Goal: Information Seeking & Learning: Compare options

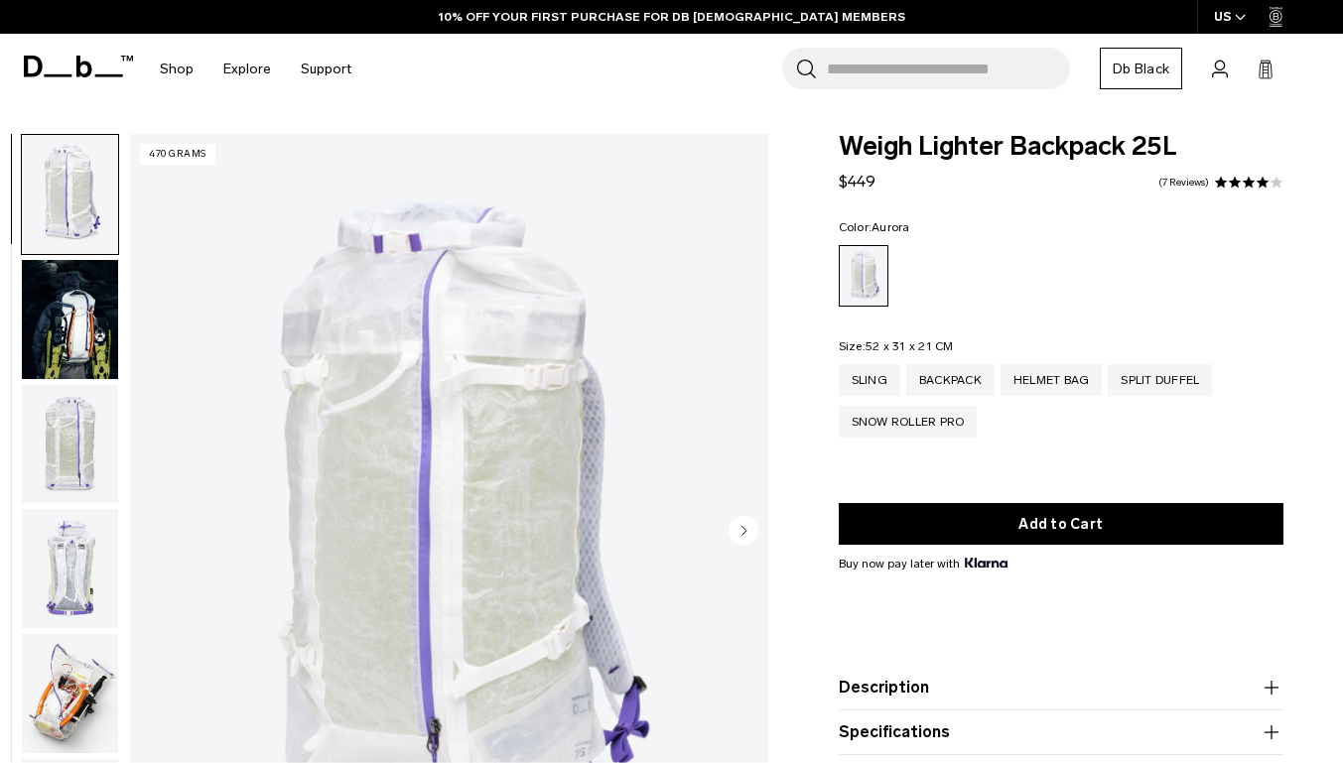
click at [59, 332] on img "button" at bounding box center [70, 319] width 96 height 119
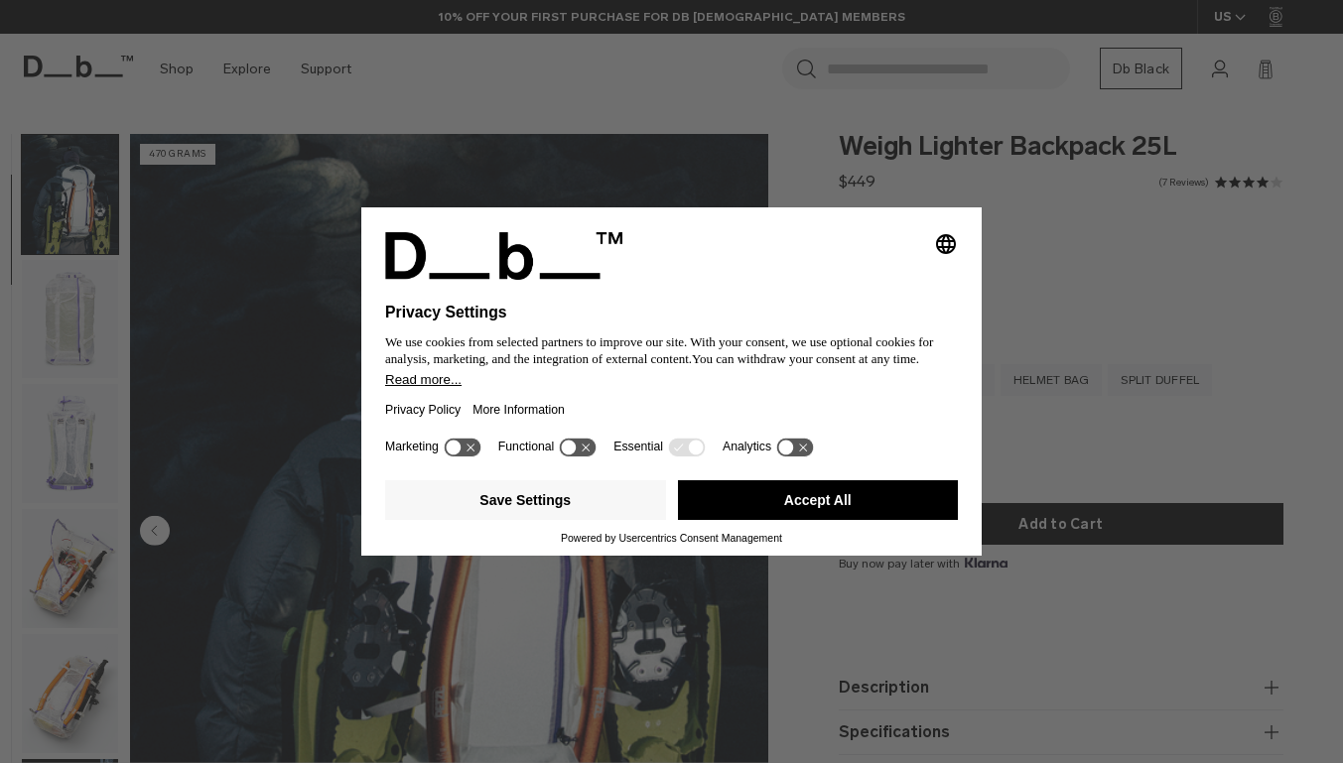
click at [746, 520] on button "Accept All" at bounding box center [818, 500] width 281 height 40
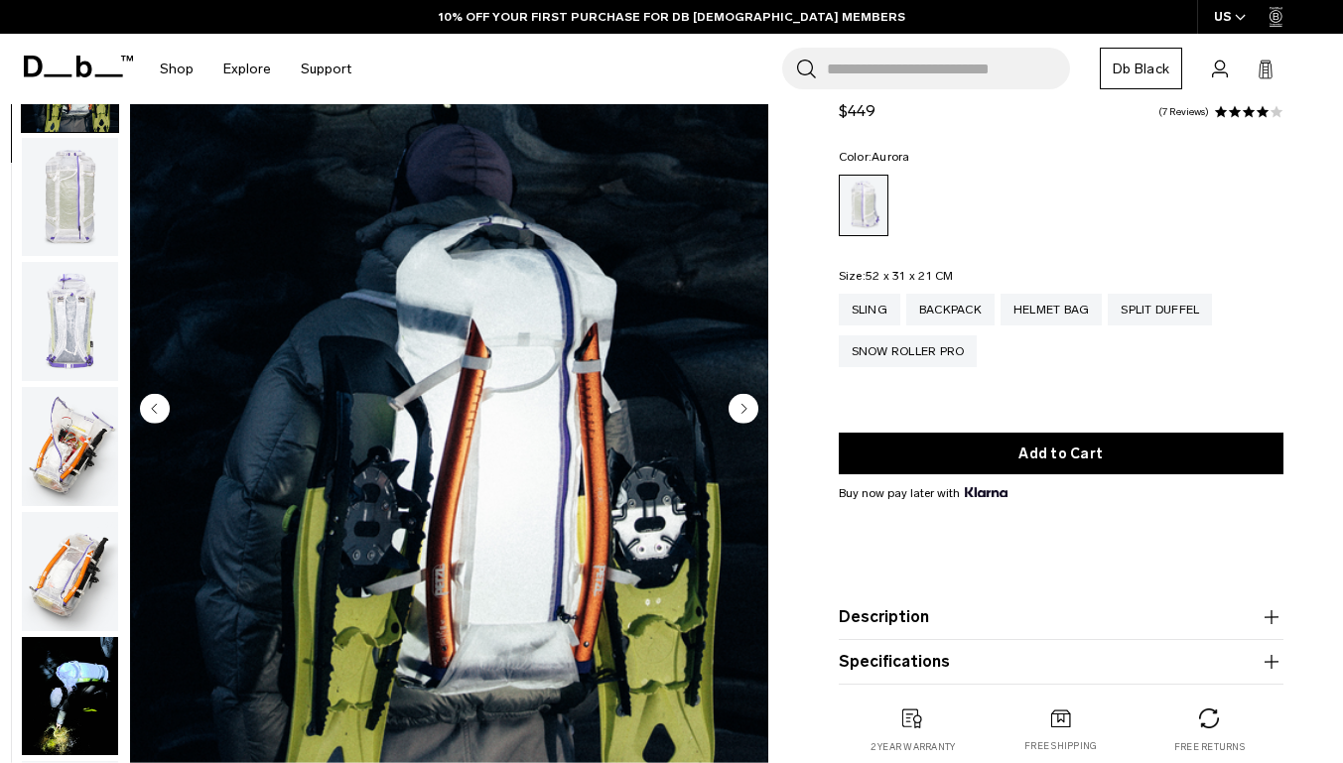
scroll to position [126, 0]
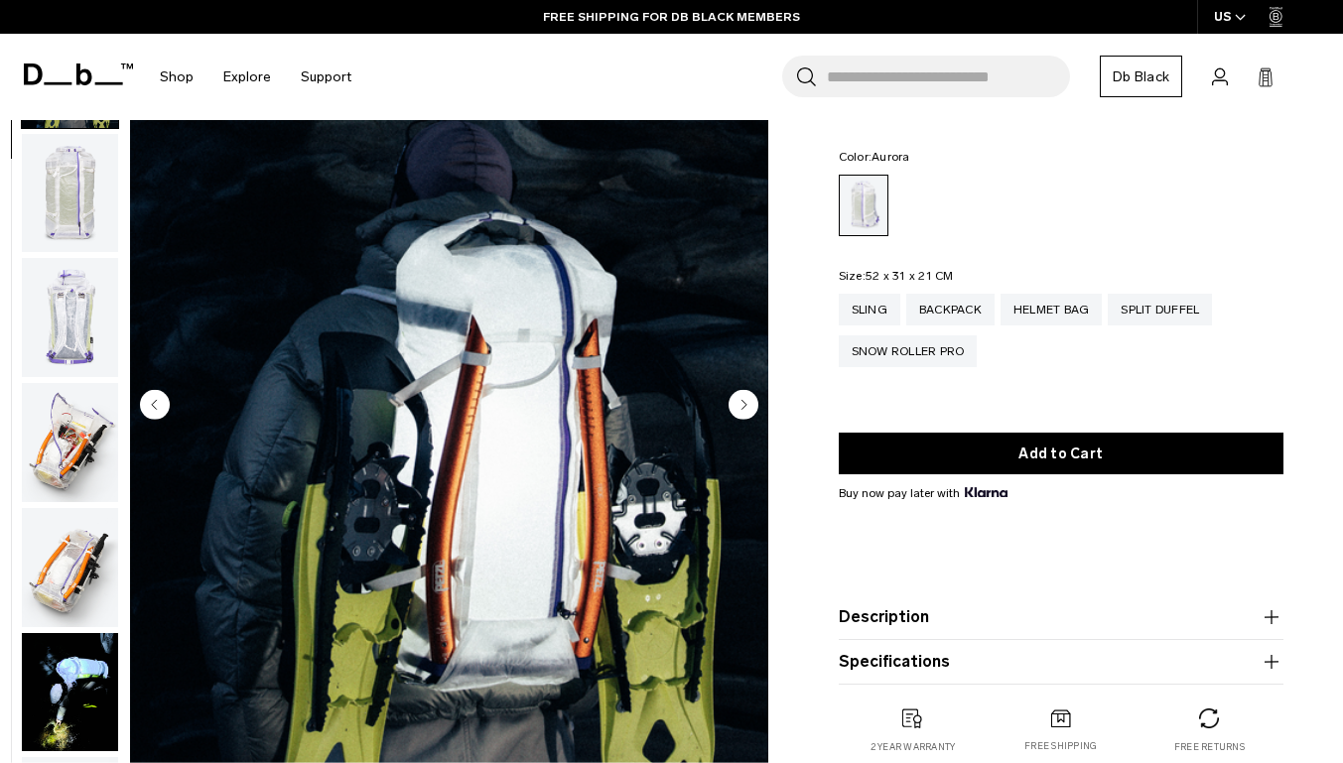
click at [740, 403] on circle "Next slide" at bounding box center [744, 404] width 30 height 30
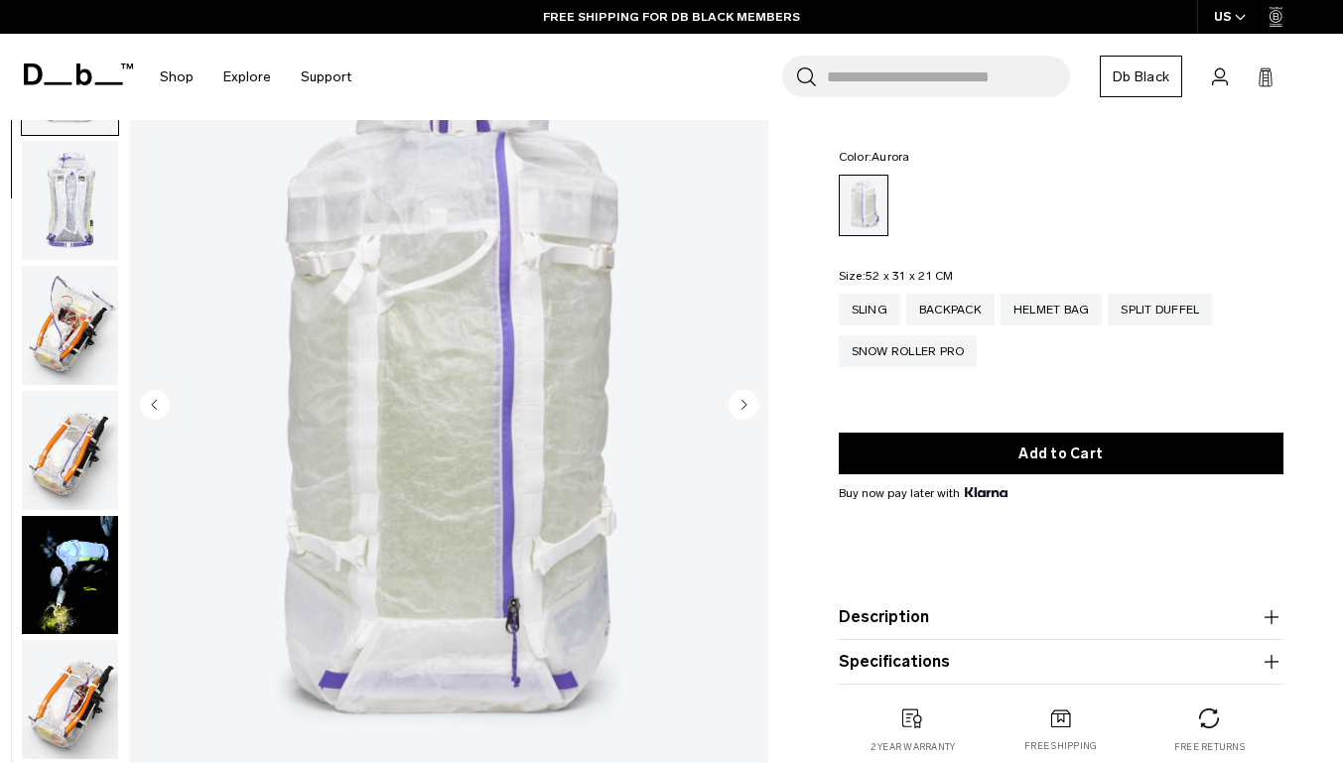
scroll to position [250, 0]
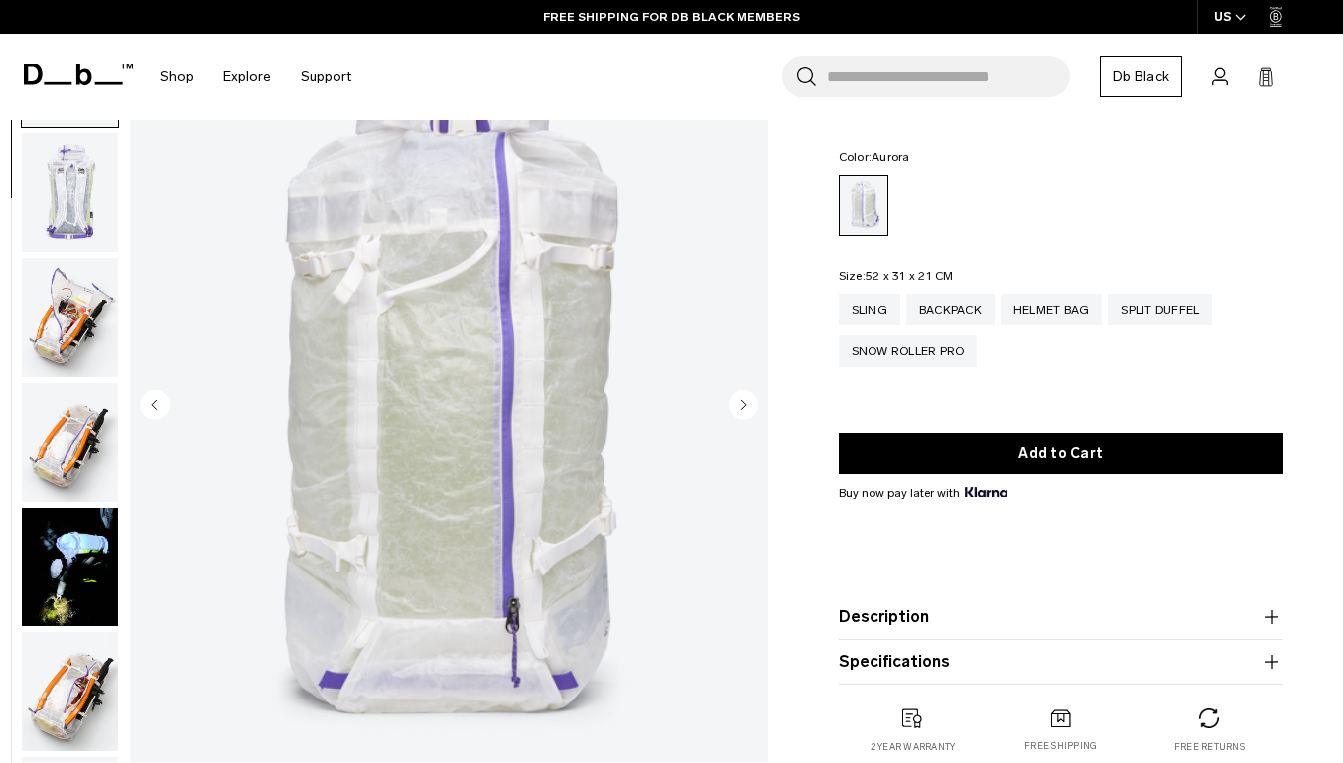
click at [70, 409] on img "button" at bounding box center [70, 442] width 96 height 119
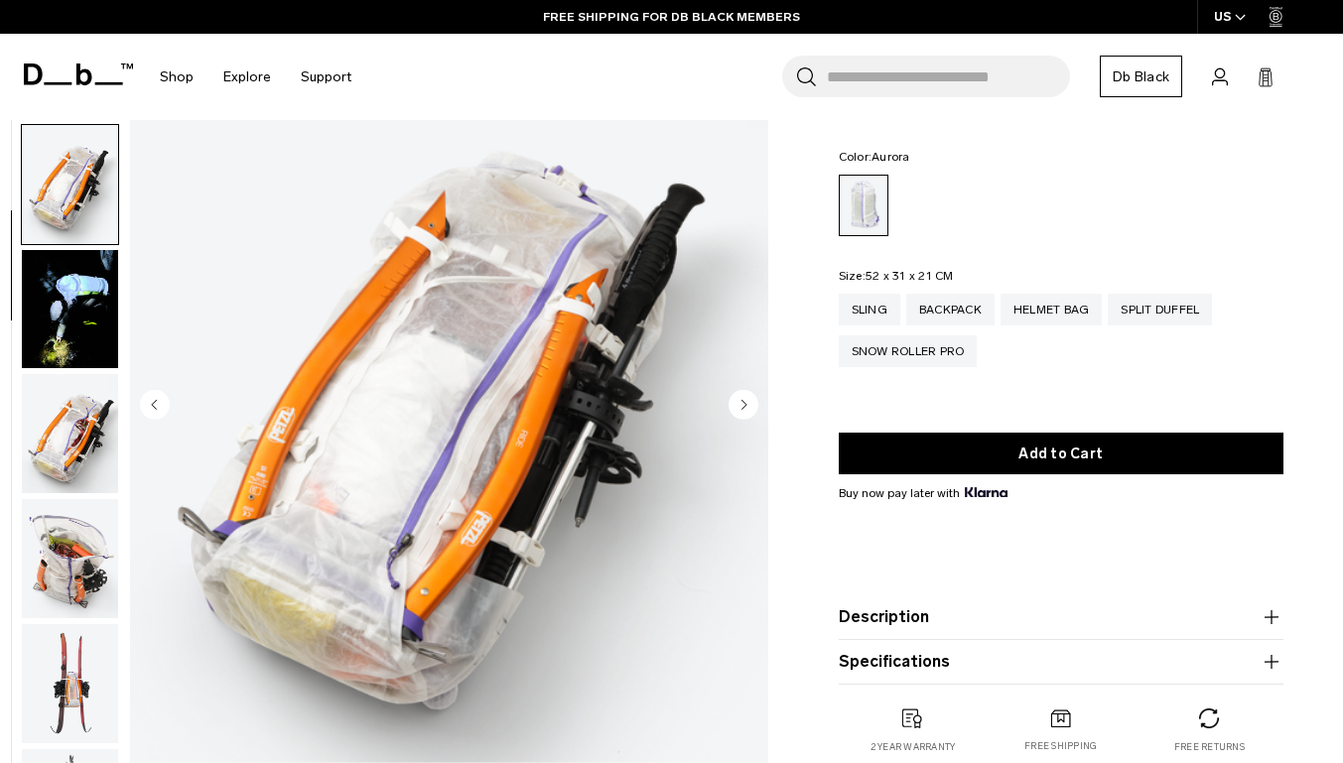
scroll to position [497, 0]
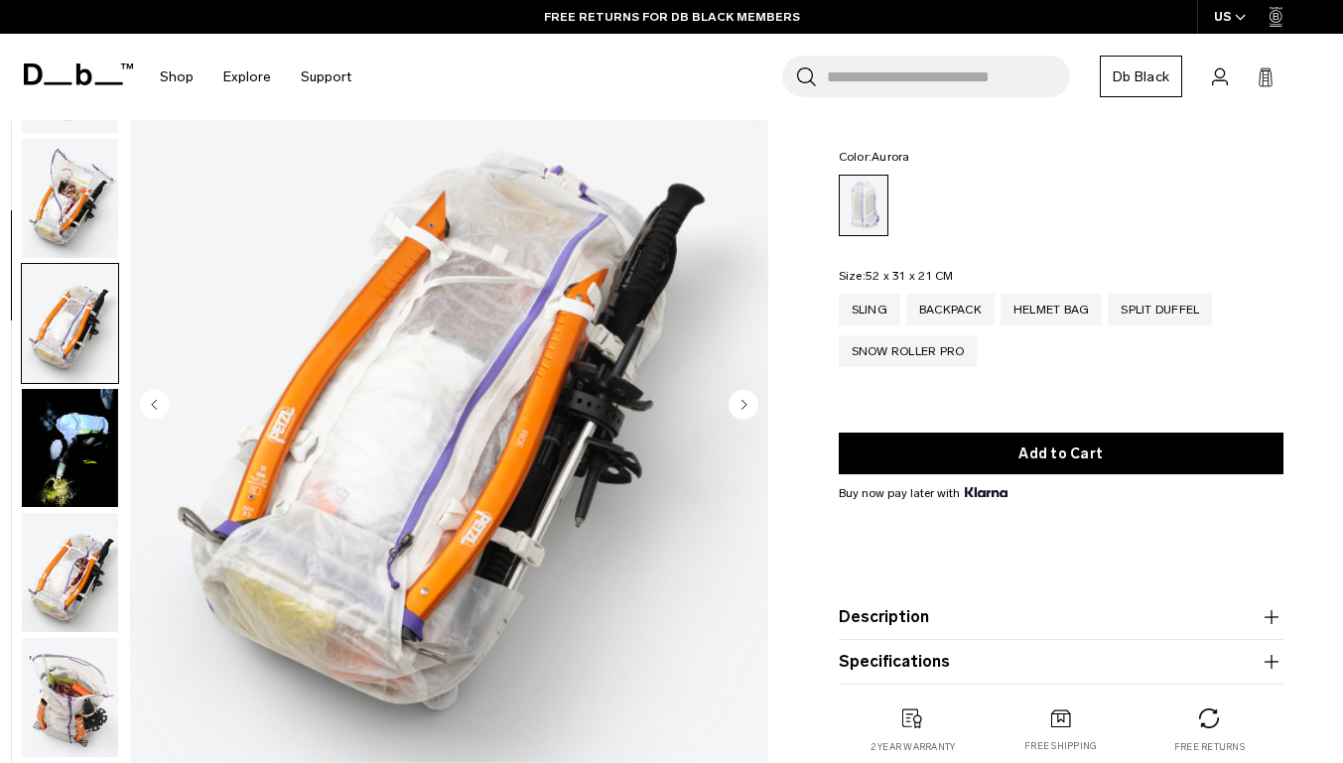
click at [77, 218] on img "button" at bounding box center [70, 198] width 96 height 119
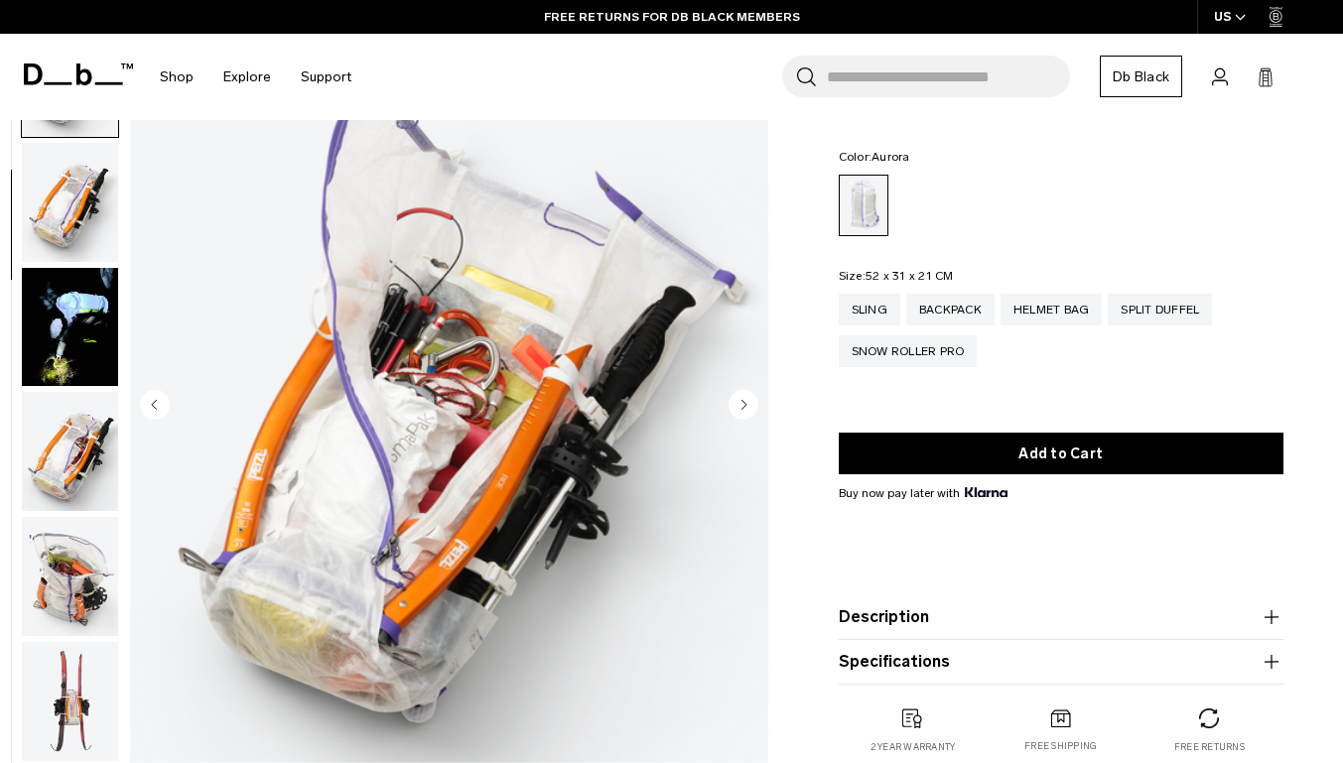
scroll to position [499, 0]
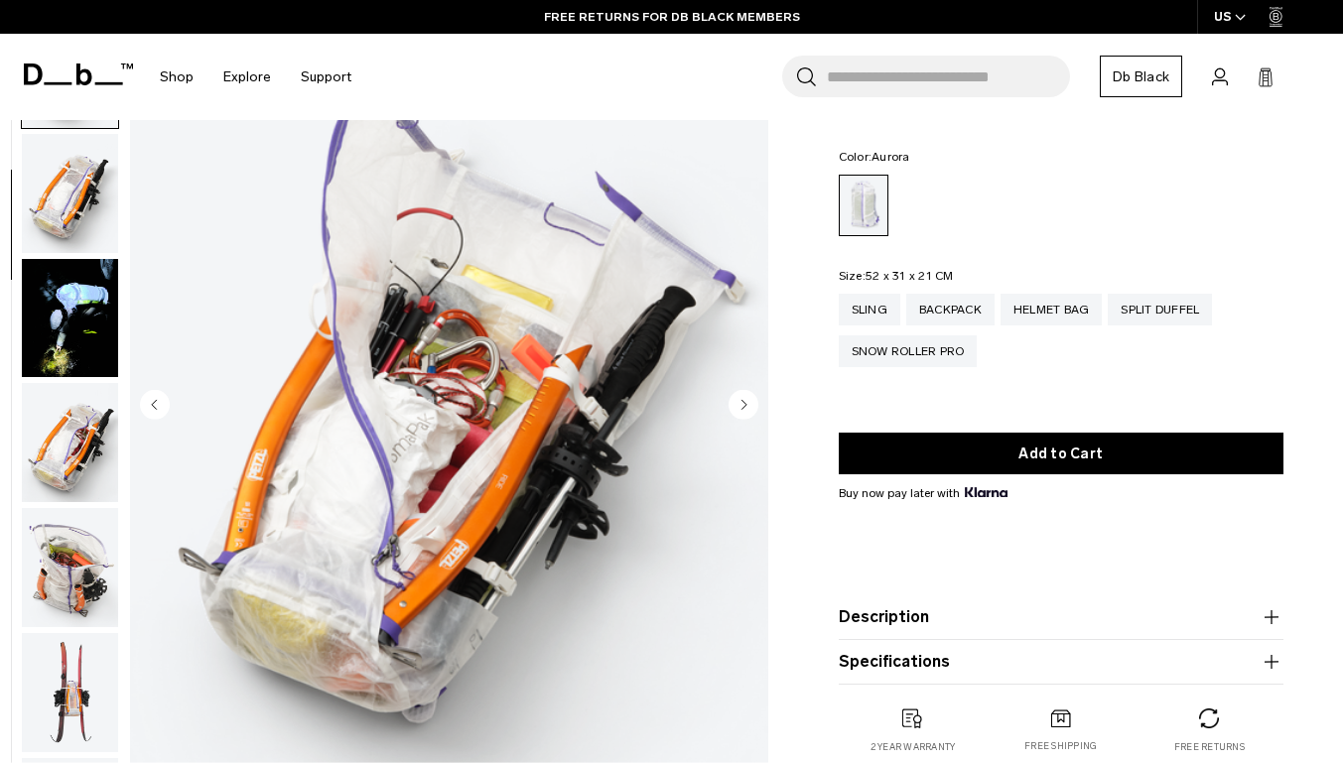
click at [54, 547] on img "button" at bounding box center [70, 567] width 96 height 119
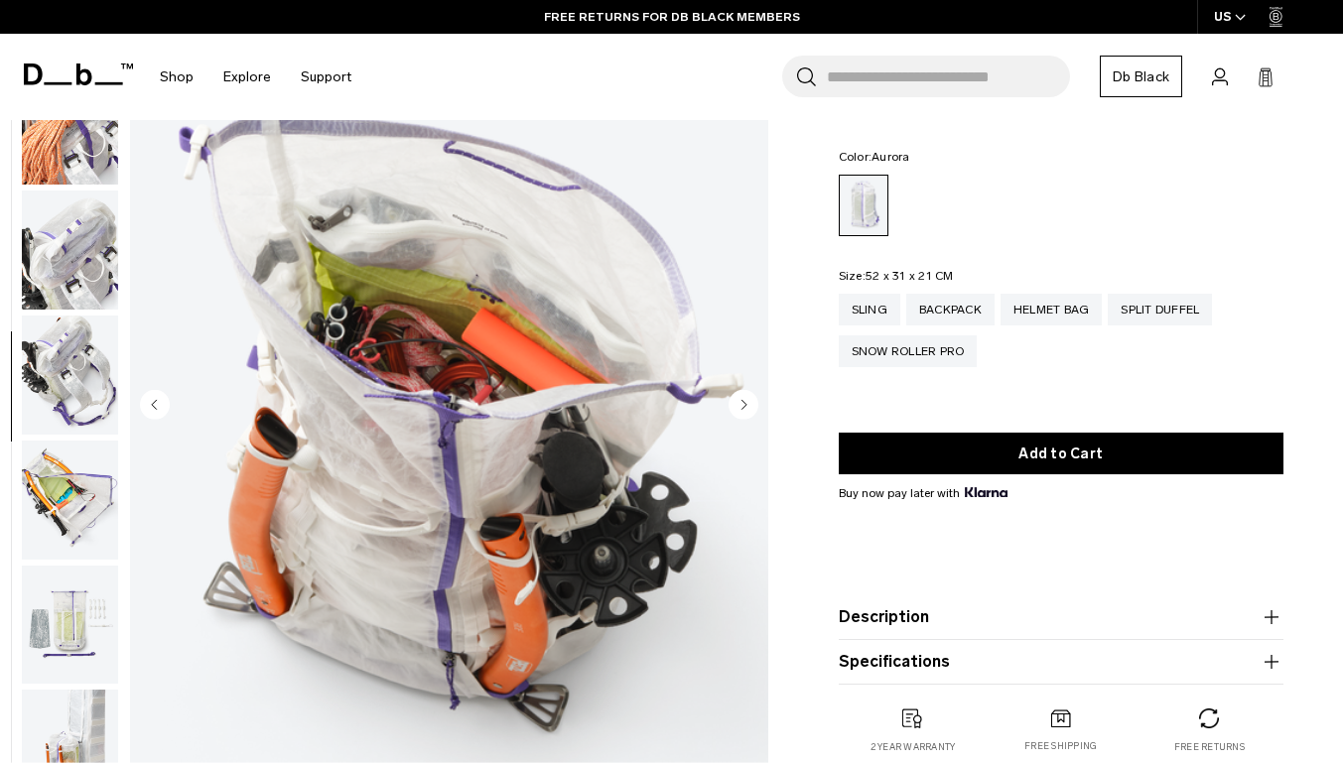
scroll to position [1446, 0]
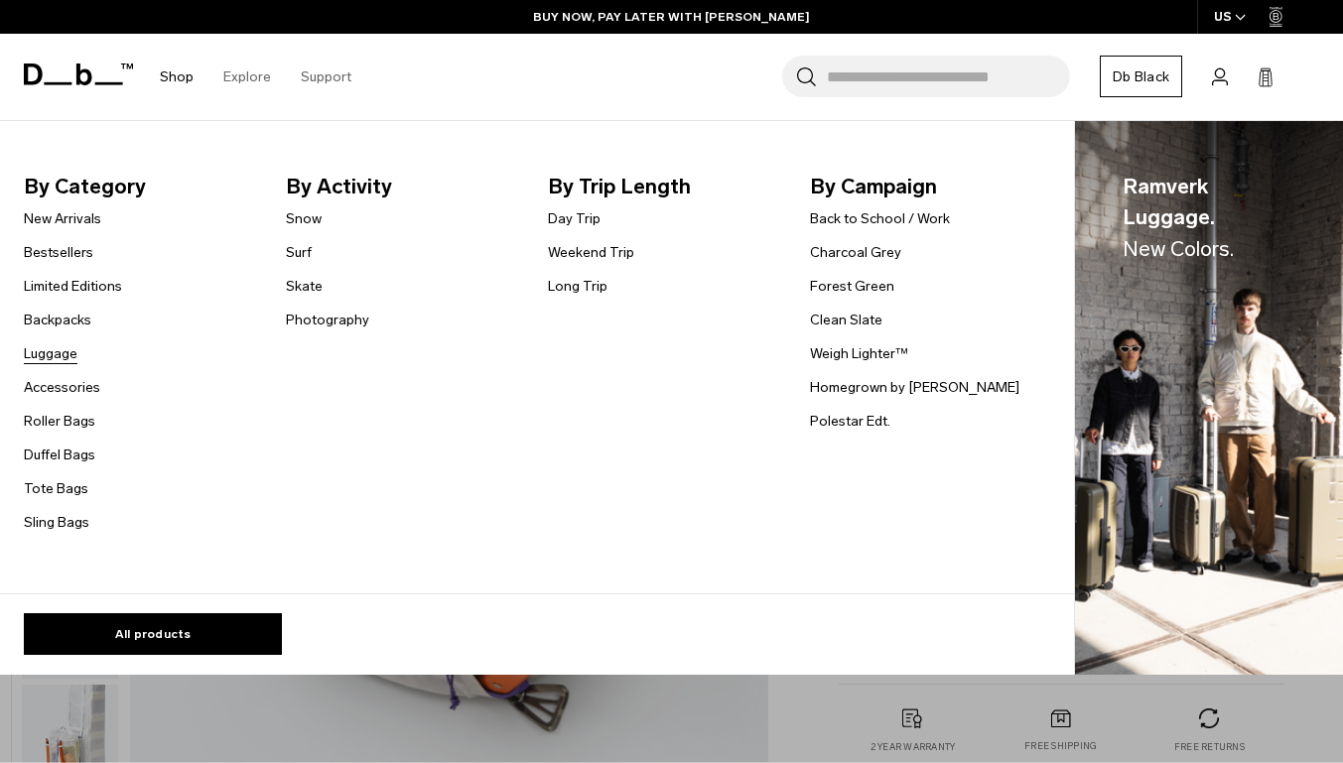
click at [46, 359] on link "Luggage" at bounding box center [51, 353] width 54 height 21
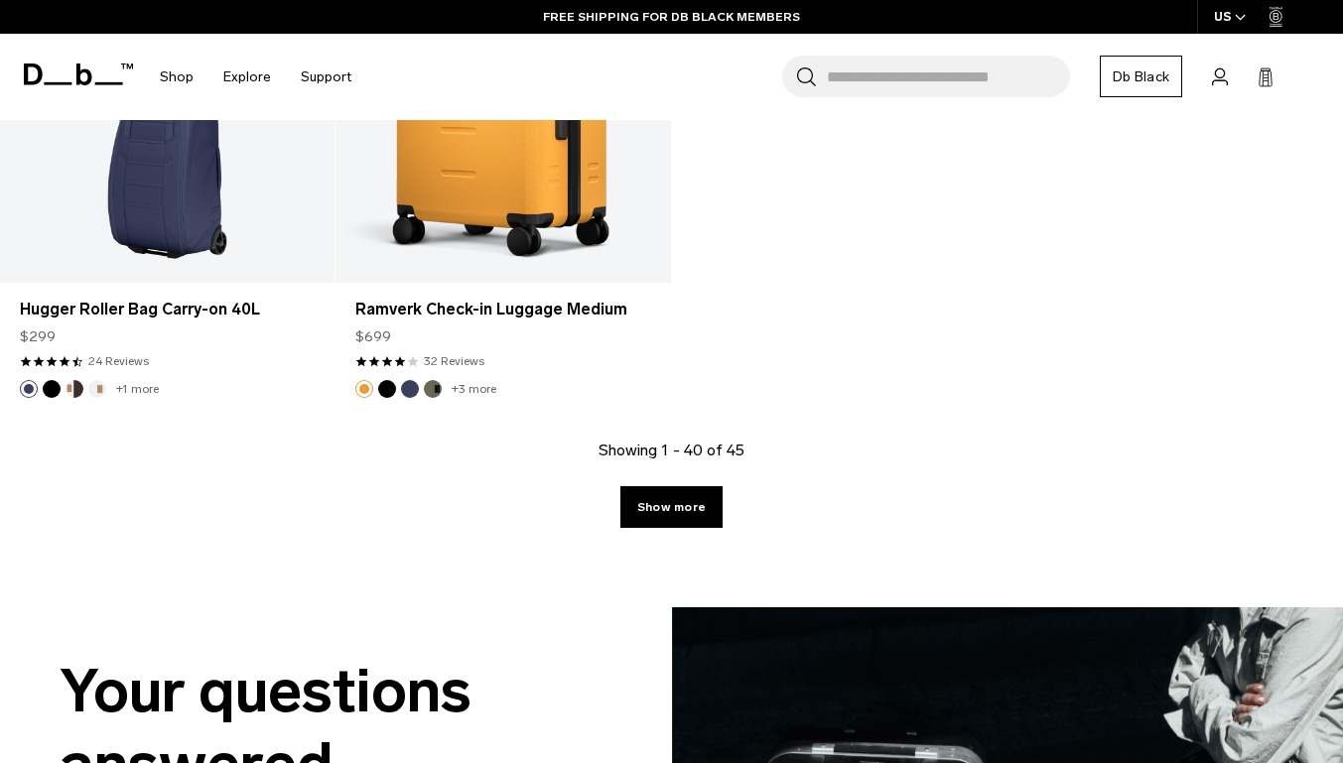
scroll to position [6929, 0]
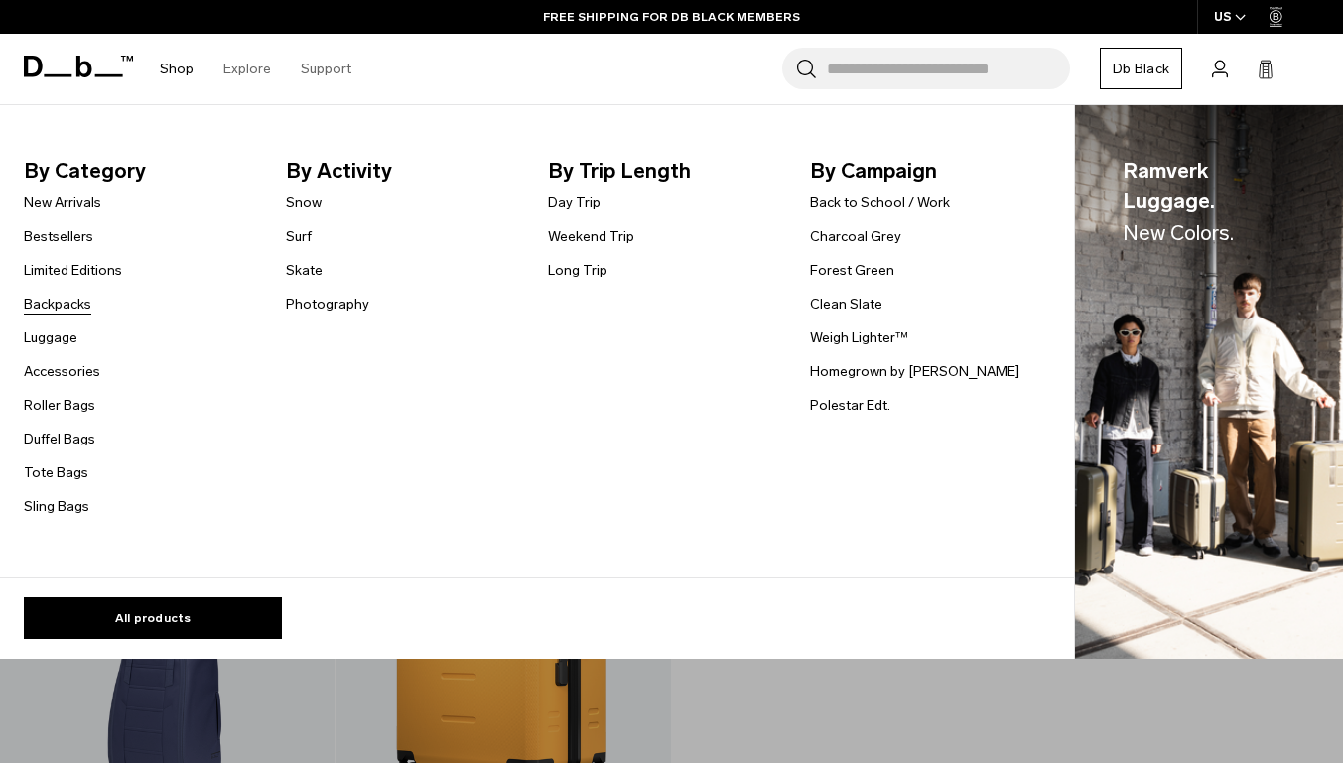
click at [38, 304] on link "Backpacks" at bounding box center [58, 304] width 68 height 21
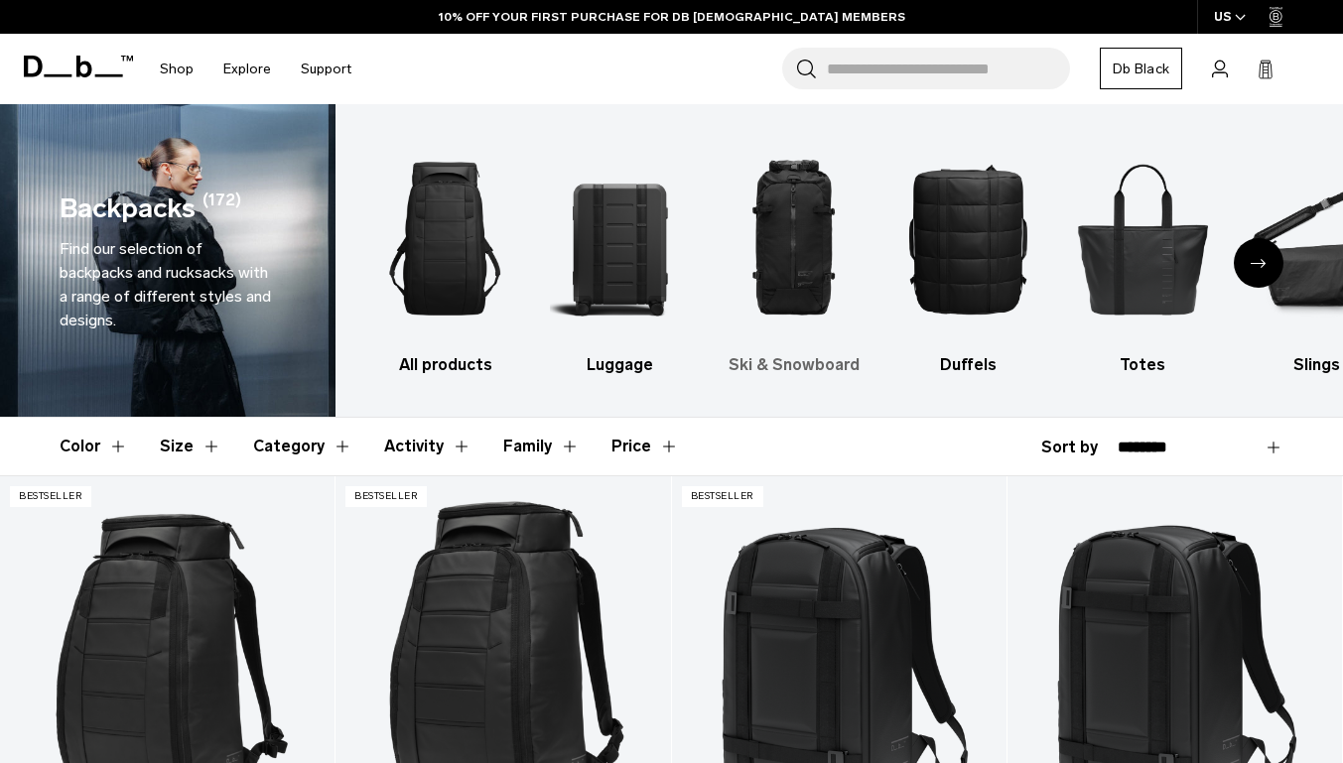
click at [788, 279] on img "3 / 10" at bounding box center [795, 238] width 140 height 209
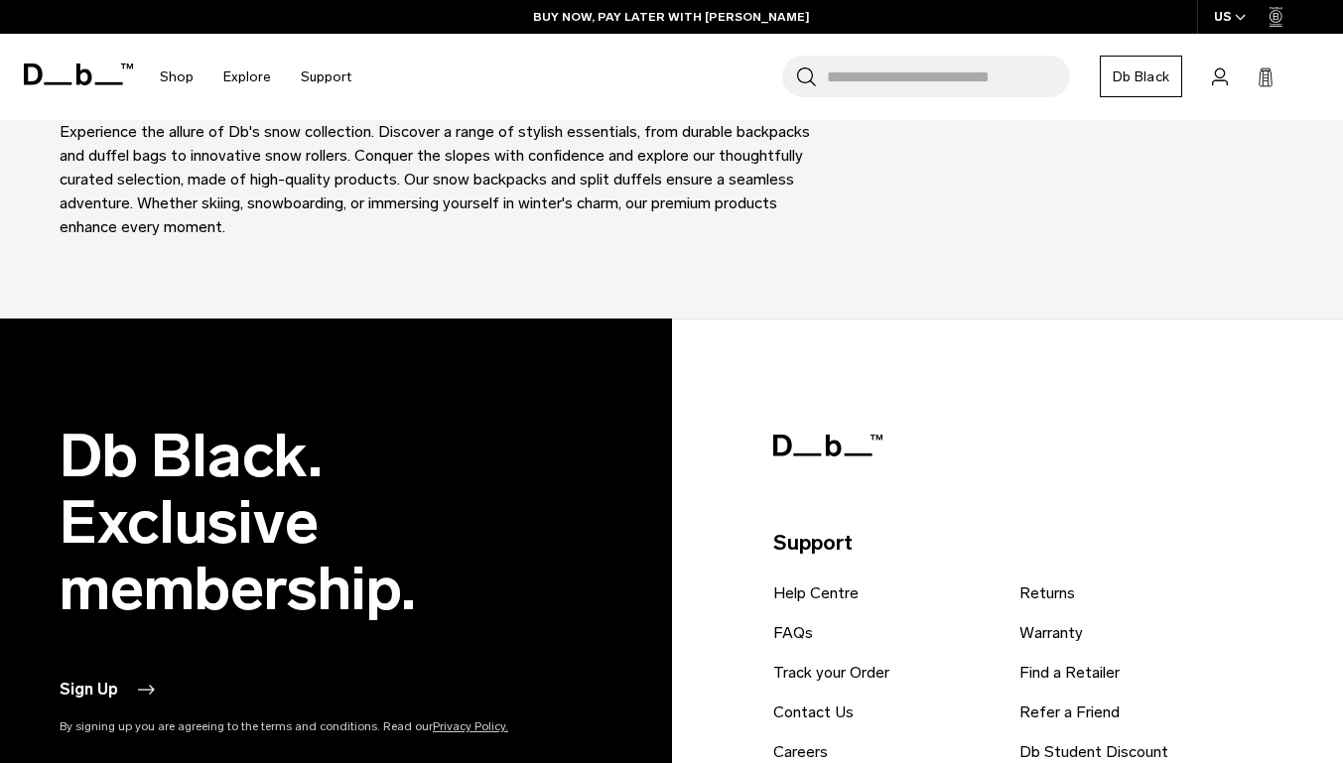
scroll to position [6301, 0]
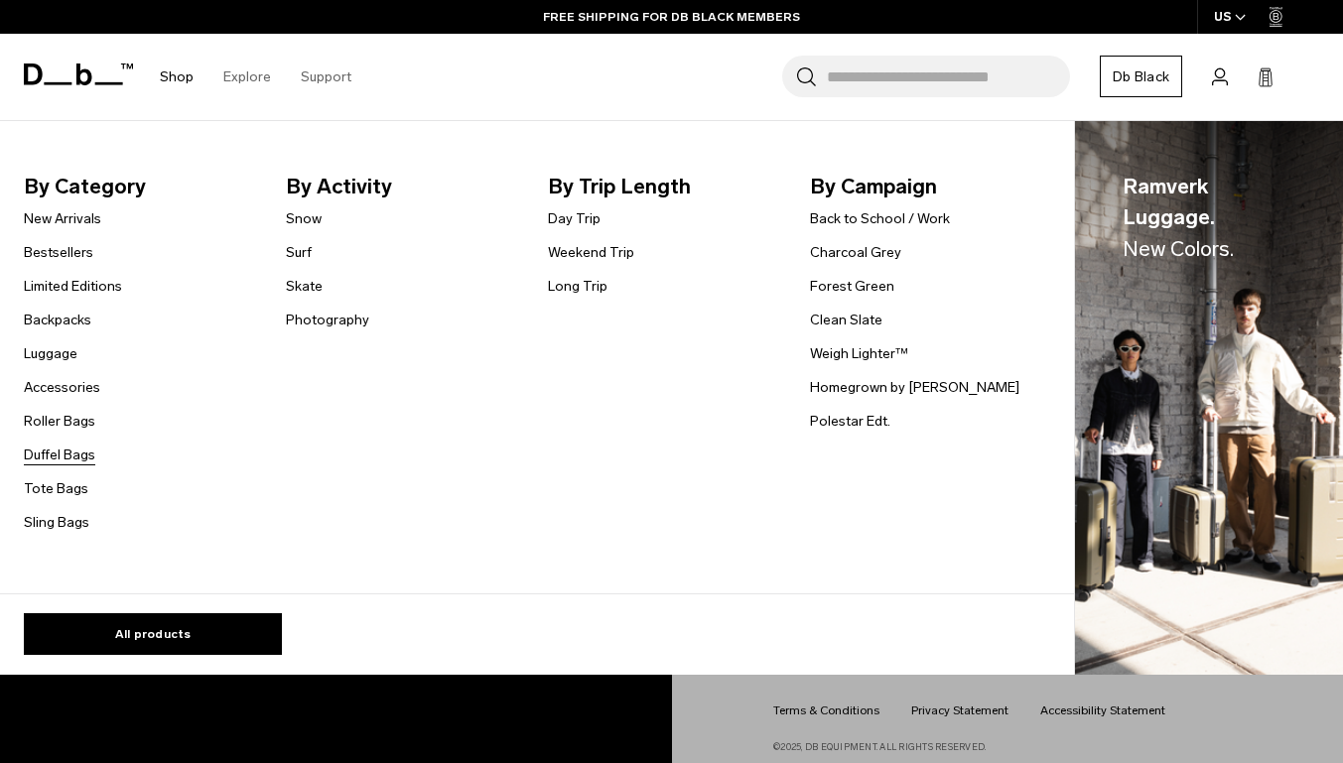
click at [42, 460] on link "Duffel Bags" at bounding box center [59, 455] width 71 height 21
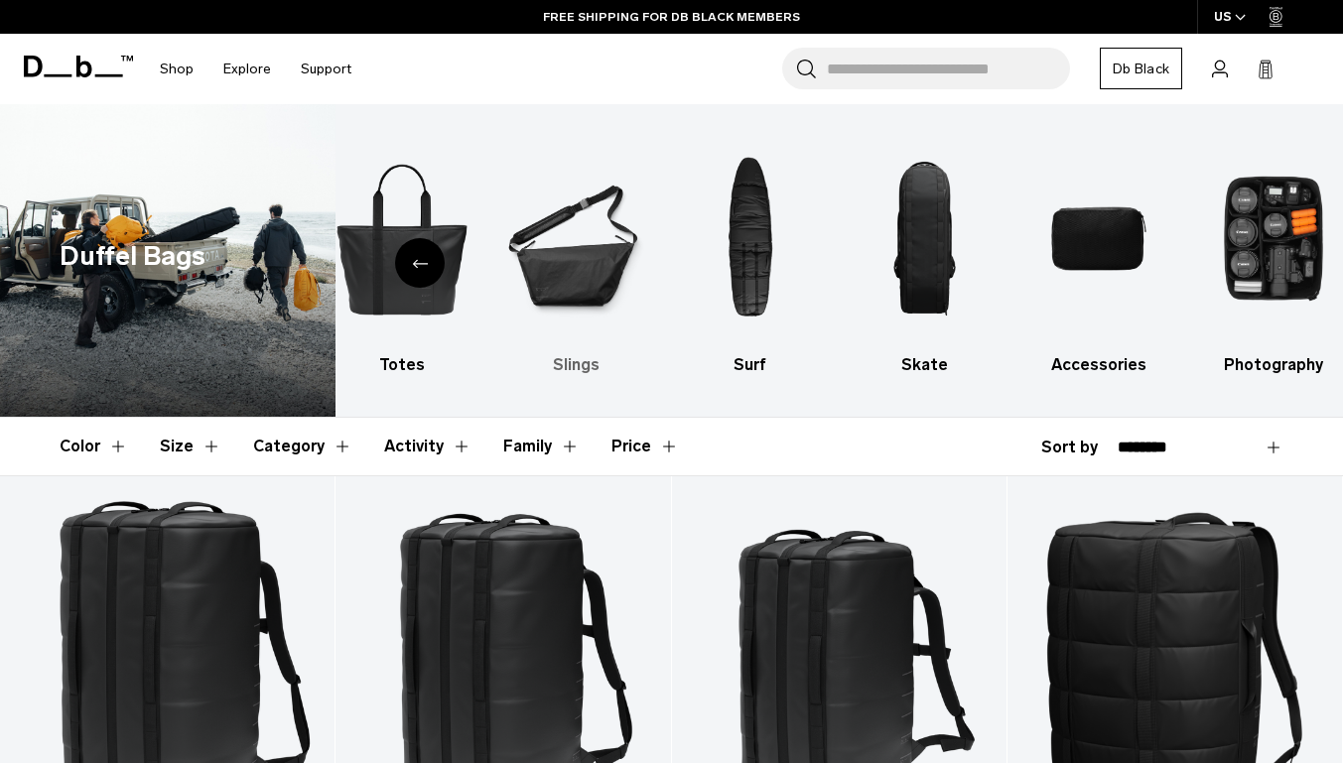
click at [595, 275] on img "6 / 10" at bounding box center [576, 238] width 140 height 209
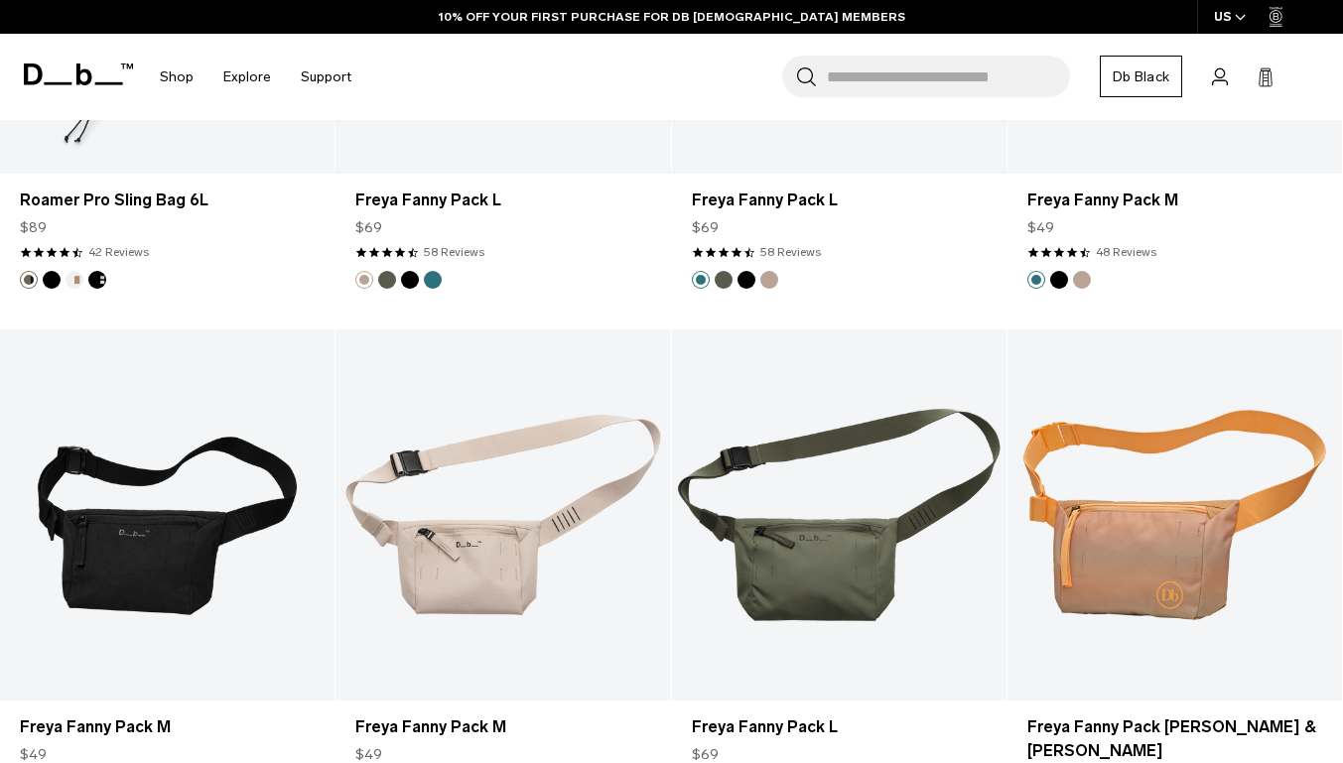
scroll to position [3625, 0]
